Goal: Find specific page/section: Find specific page/section

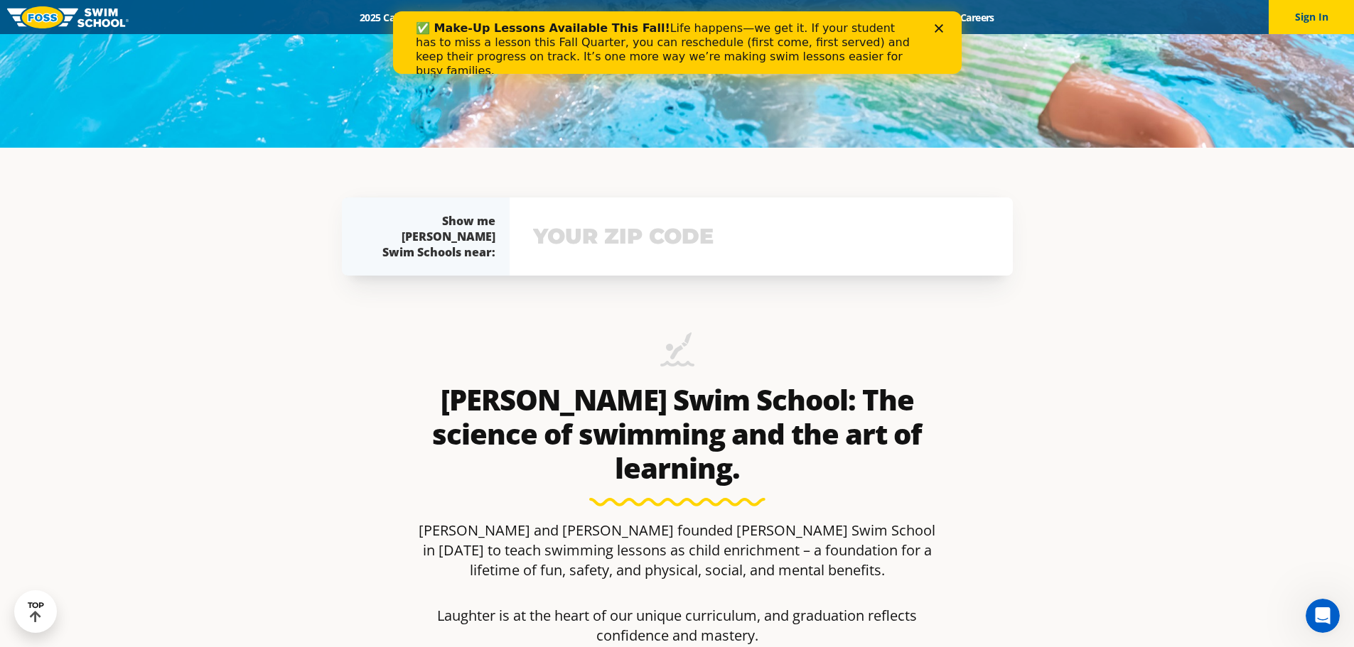
click at [640, 242] on input "text" at bounding box center [761, 236] width 463 height 41
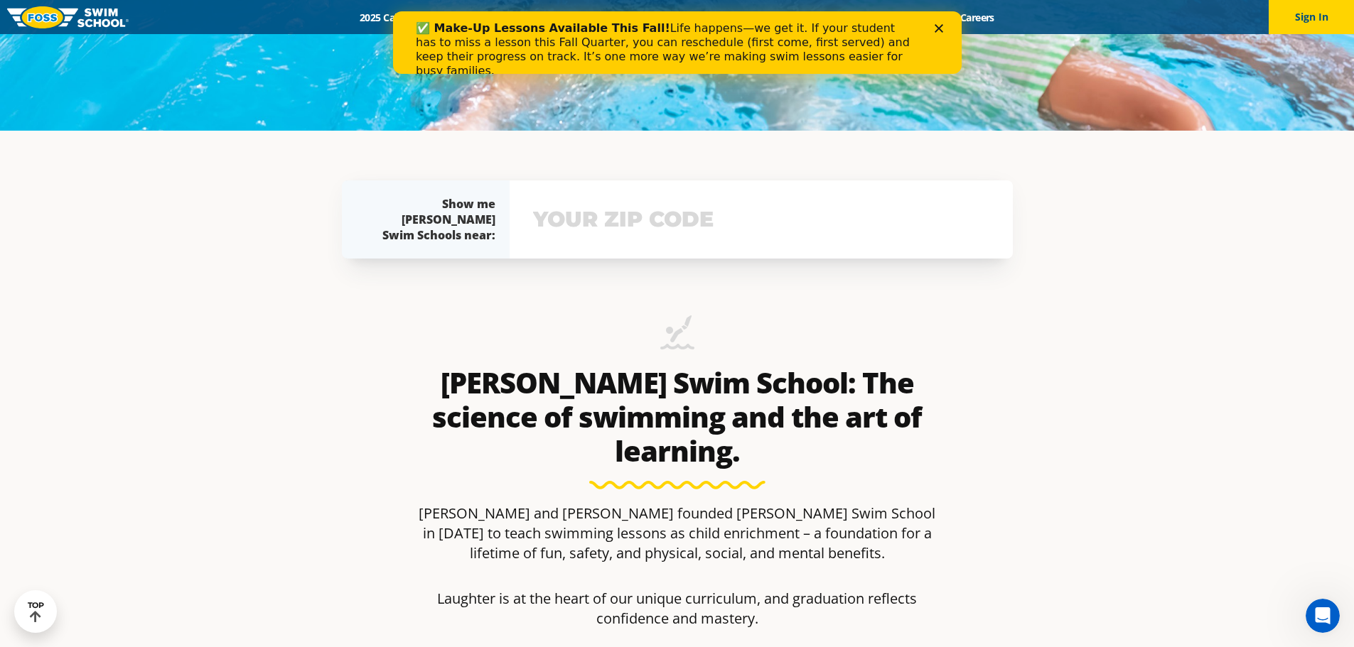
scroll to position [626, 0]
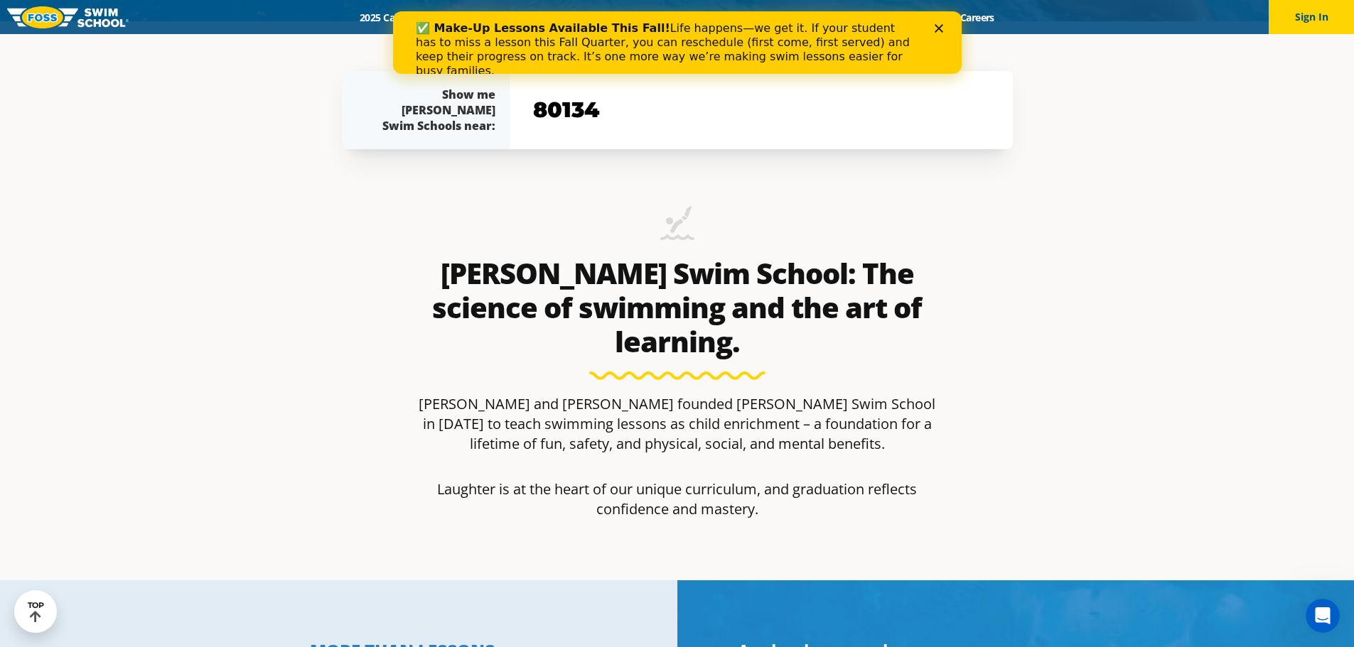
type input "80134"
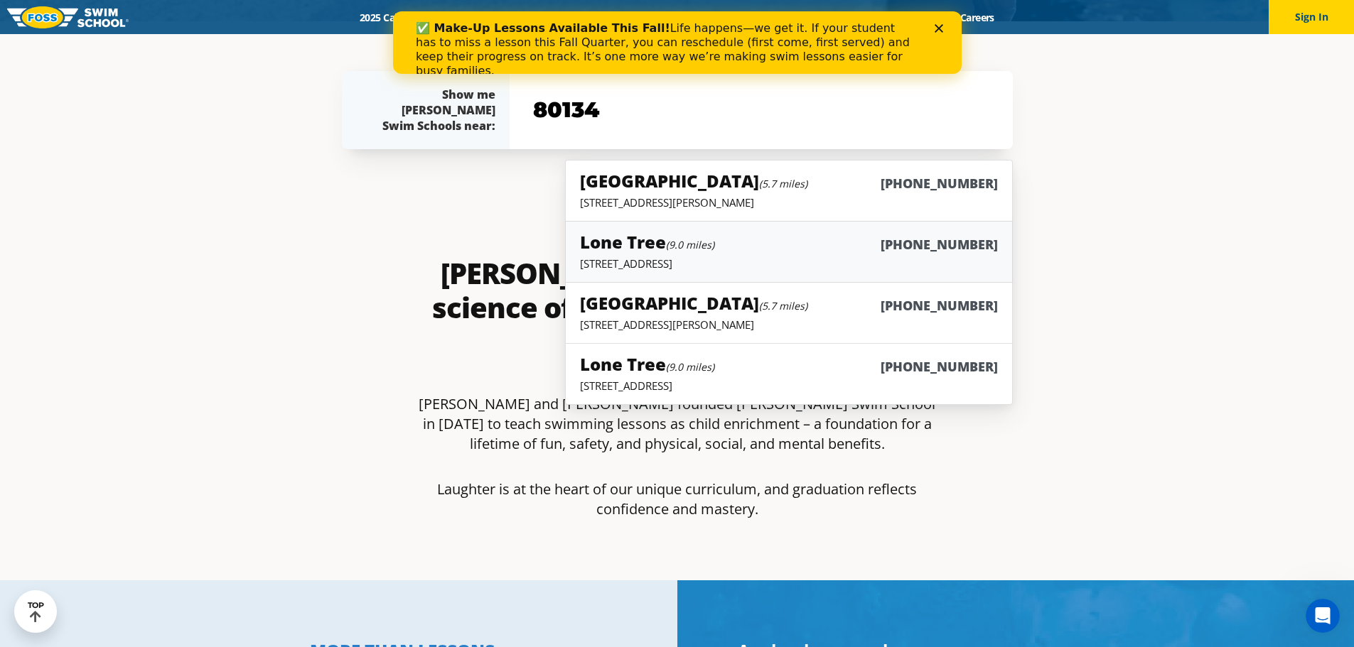
click at [699, 246] on small "(9.0 miles)" at bounding box center [690, 245] width 48 height 14
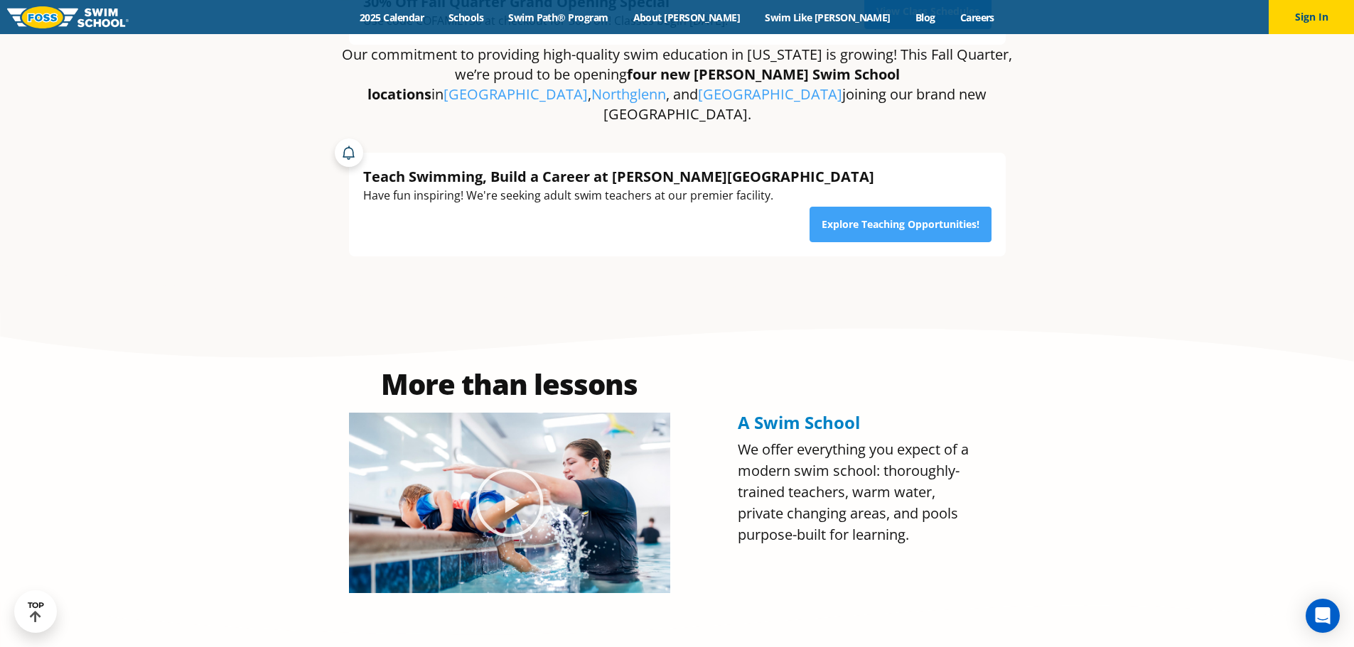
scroll to position [284, 0]
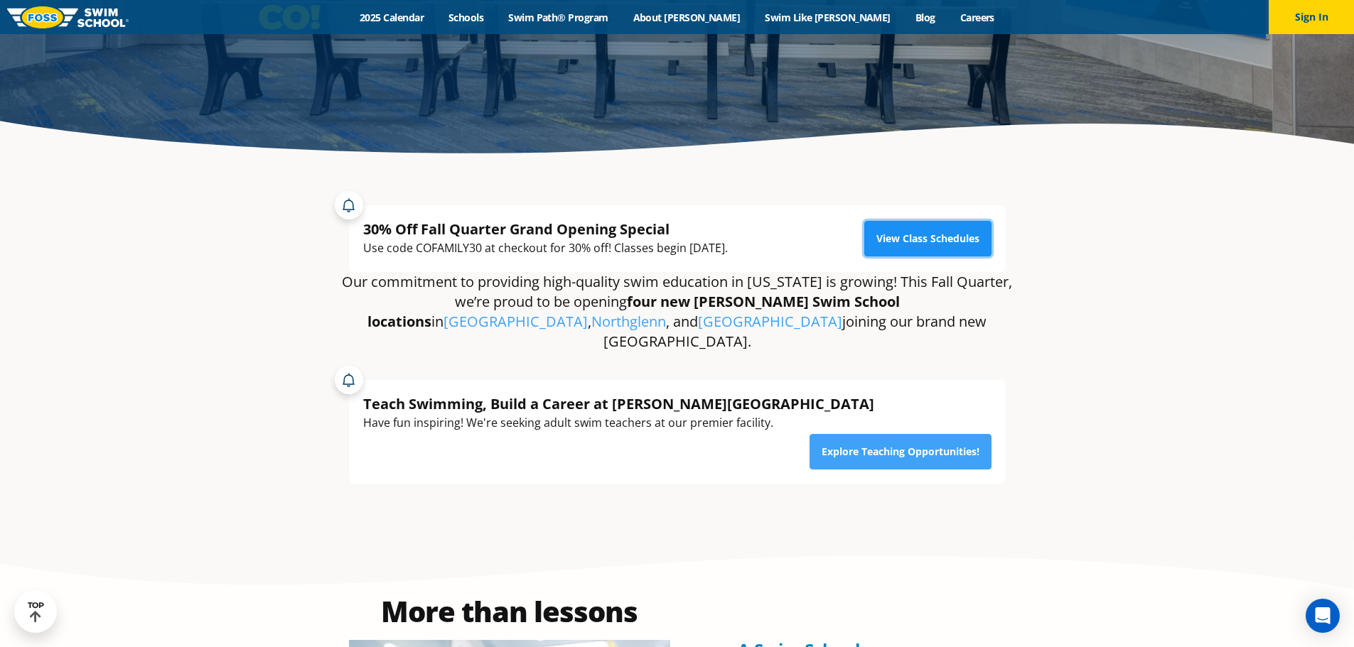
click at [942, 233] on link "View Class Schedules" at bounding box center [927, 239] width 127 height 36
